Goal: Information Seeking & Learning: Find specific fact

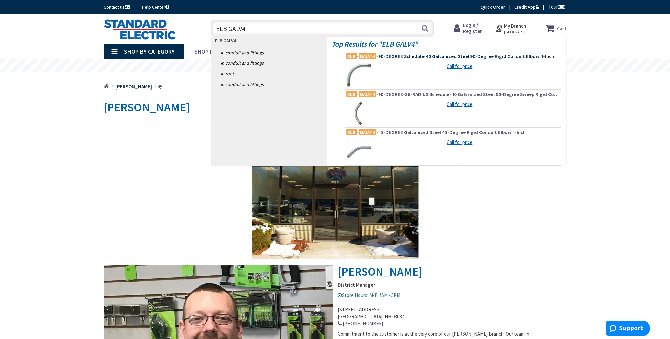
type input "ELB GALV4"
click at [397, 56] on span "ELB - GALV-4 -90-DEGREE Schedule-40 Galvanized Steel 90-Degree Rigid Conduit El…" at bounding box center [452, 56] width 213 height 7
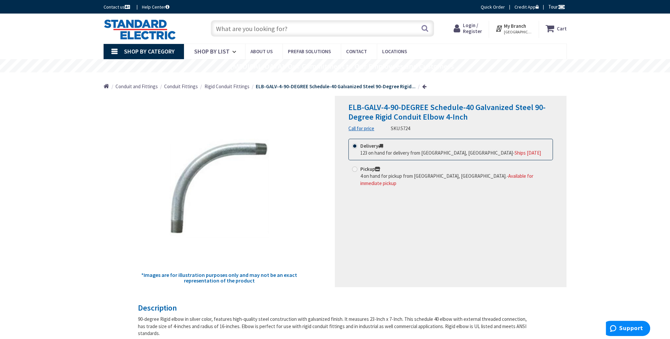
drag, startPoint x: 295, startPoint y: 28, endPoint x: 288, endPoint y: 28, distance: 6.9
click at [288, 28] on input "text" at bounding box center [322, 28] width 223 height 17
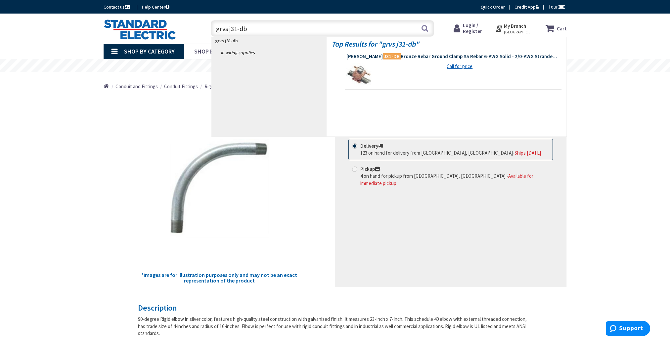
type input "grvs j31-db"
click at [403, 55] on span "[PERSON_NAME] J31-DB Bronze Rebar Ground Clamp #5 Rebar 6-AWG Solid - 2/0-AWG S…" at bounding box center [452, 56] width 213 height 7
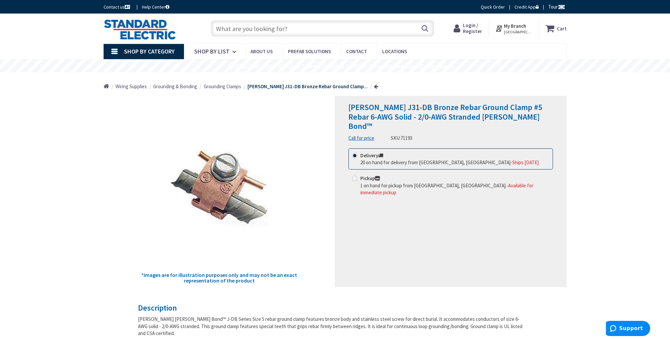
click at [241, 29] on input "text" at bounding box center [322, 28] width 223 height 17
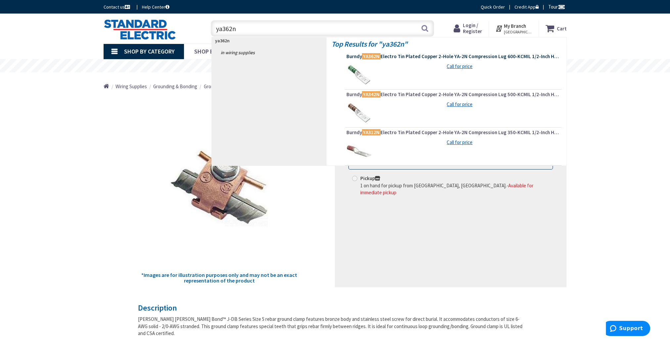
type input "ya362n"
click at [421, 57] on span "Burndy YA362N Electro Tin Plated Copper 2-Hole YA-2N Compression Lug 600-KCMIL …" at bounding box center [452, 56] width 213 height 7
